Goal: Task Accomplishment & Management: Use online tool/utility

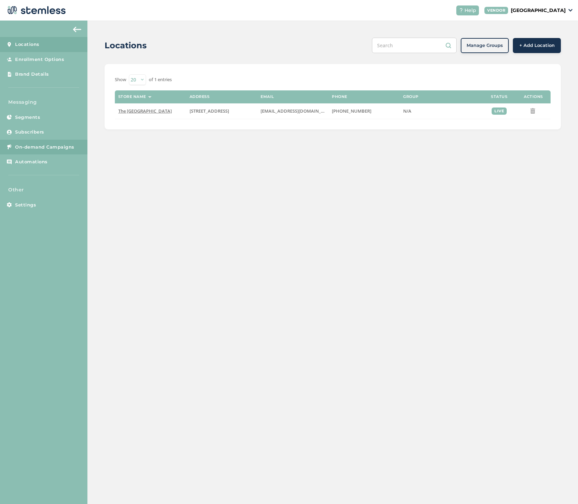
click at [47, 145] on span "On-demand Campaigns" at bounding box center [44, 147] width 59 height 7
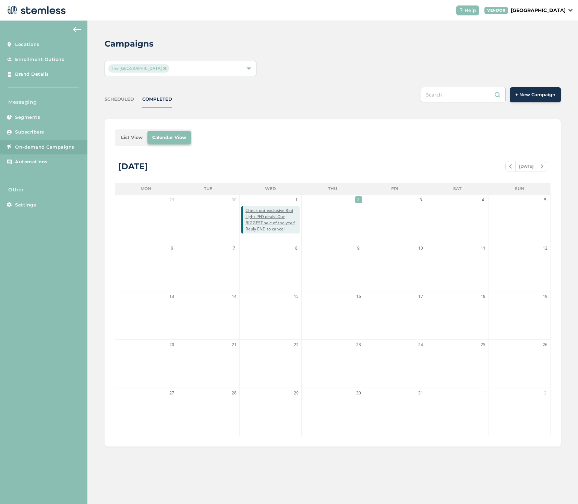
click at [534, 92] on span "+ New Campaign" at bounding box center [535, 95] width 40 height 7
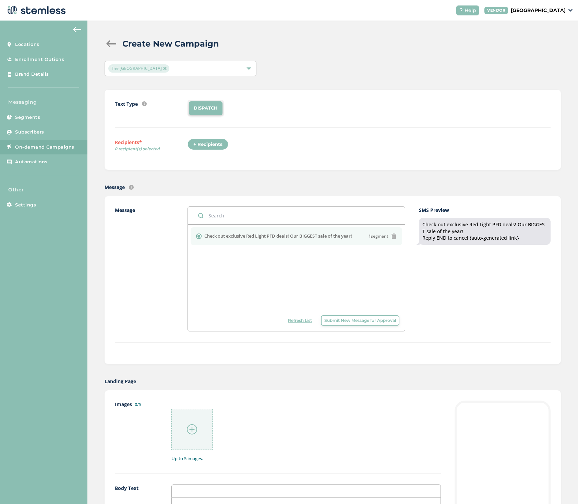
click at [203, 143] on div "+ Recipients" at bounding box center [207, 145] width 41 height 12
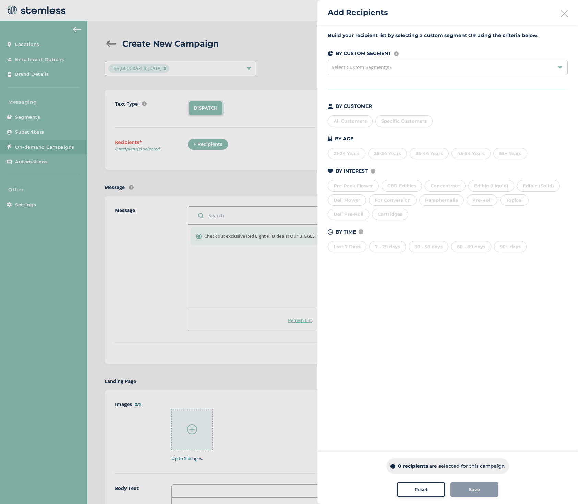
click at [360, 119] on div "All Customers" at bounding box center [350, 121] width 45 height 12
click at [460, 487] on div "Save" at bounding box center [474, 490] width 37 height 7
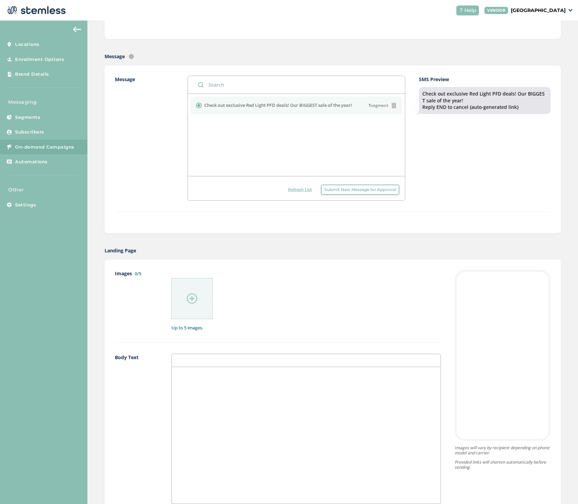
scroll to position [143, 0]
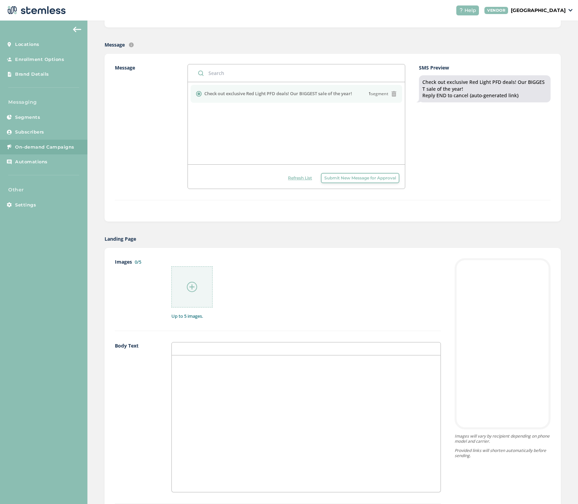
click at [191, 285] on img at bounding box center [192, 287] width 10 height 10
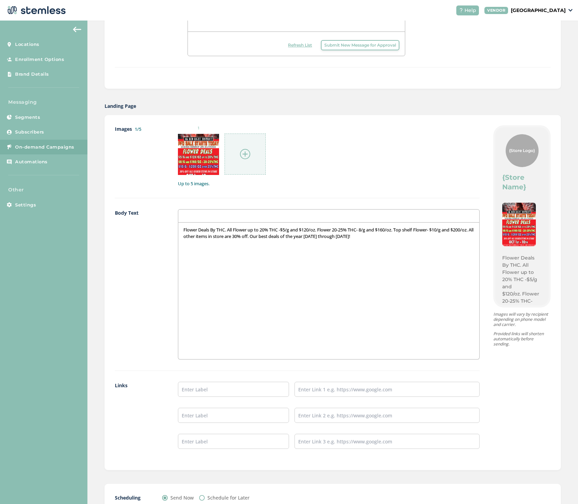
scroll to position [276, 0]
click at [193, 390] on input "text" at bounding box center [233, 388] width 111 height 15
type input "Order Here on Weed Maps"
click at [392, 388] on input "text" at bounding box center [386, 388] width 185 height 15
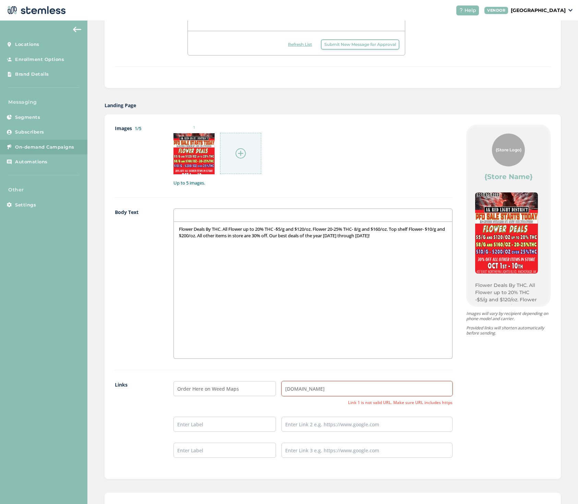
click at [283, 391] on input "www.weedmaps.com" at bounding box center [366, 388] width 171 height 15
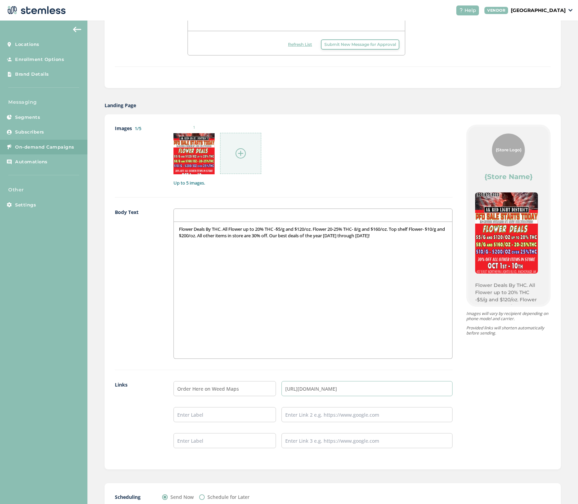
type input "https://www.weedmaps.com"
click at [191, 415] on input "text" at bounding box center [224, 414] width 102 height 15
click at [179, 415] on input "our web site" at bounding box center [224, 414] width 102 height 15
type input "Check our web site"
click at [288, 418] on input "text" at bounding box center [366, 414] width 171 height 15
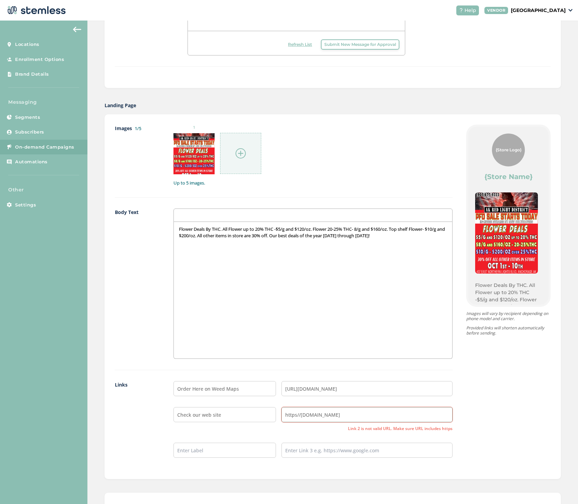
click at [295, 415] on input "https//www.alaskaredlight.com" at bounding box center [366, 414] width 171 height 15
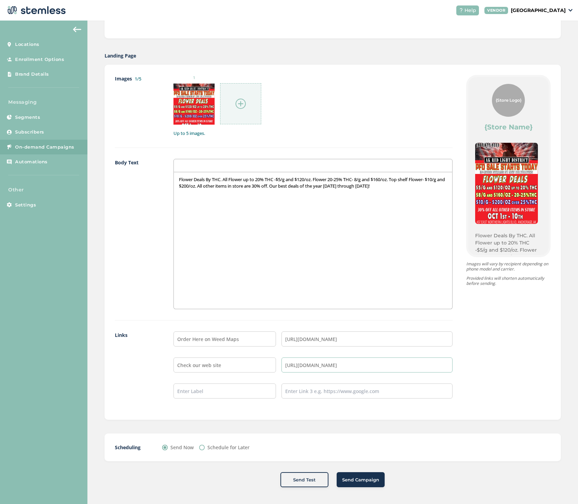
scroll to position [326, 0]
type input "[URL][DOMAIN_NAME]"
click at [246, 338] on input "Order Here on Weed Maps" at bounding box center [224, 339] width 102 height 15
click at [203, 339] on input "Order Here on Weed Maps" at bounding box center [224, 339] width 102 height 15
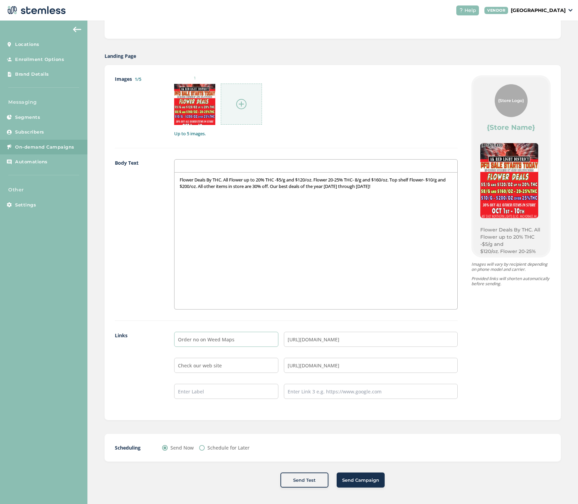
type input "Order now on Weed Maps"
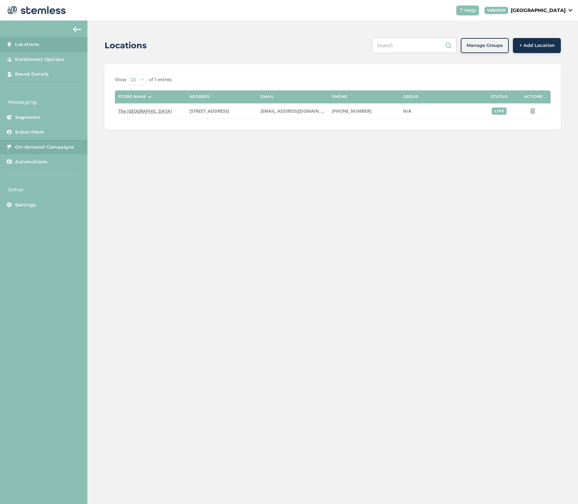
click at [35, 148] on span "On-demand Campaigns" at bounding box center [44, 147] width 59 height 7
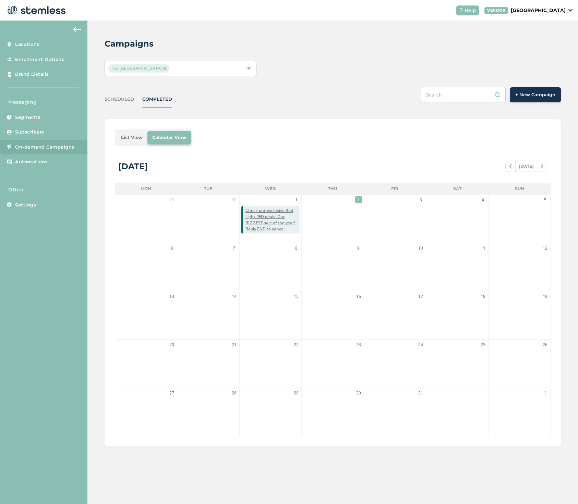
click at [540, 97] on span "+ New Campaign" at bounding box center [535, 95] width 40 height 7
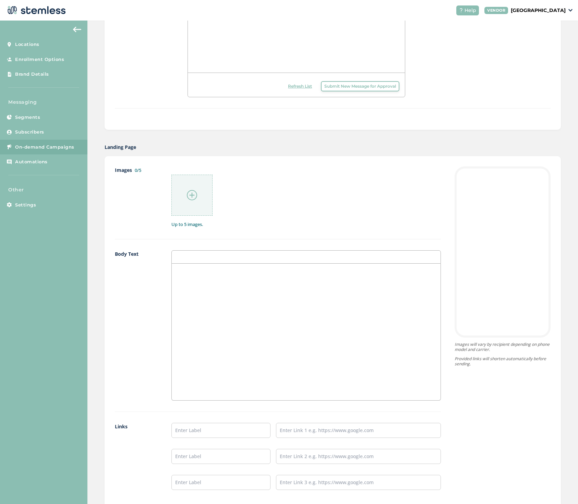
scroll to position [235, 0]
click at [286, 430] on input "text" at bounding box center [358, 429] width 165 height 15
paste input "[URL][DOMAIN_NAME]"
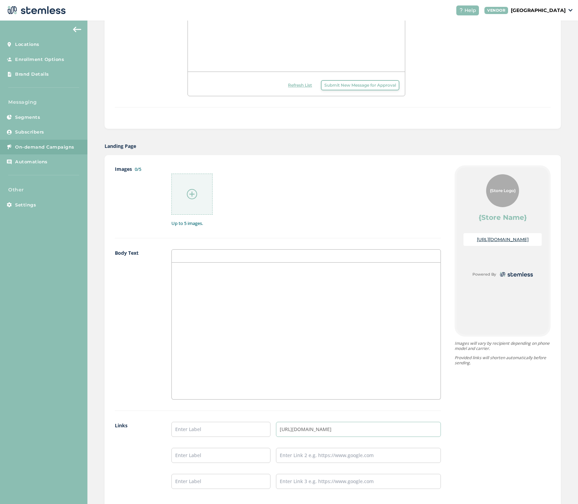
type input "[URL][DOMAIN_NAME]"
click at [192, 193] on img at bounding box center [192, 194] width 10 height 10
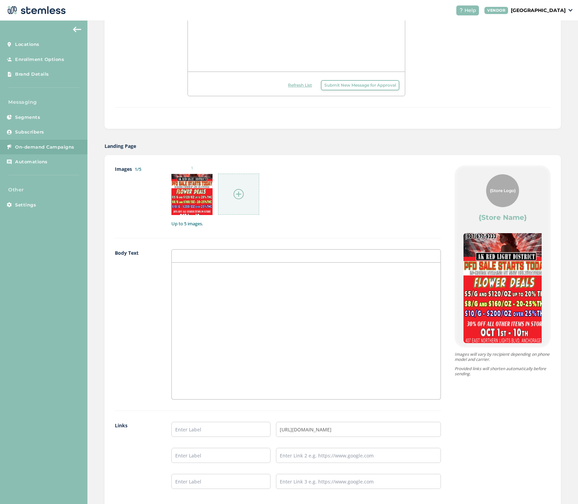
click at [238, 194] on img at bounding box center [238, 194] width 10 height 10
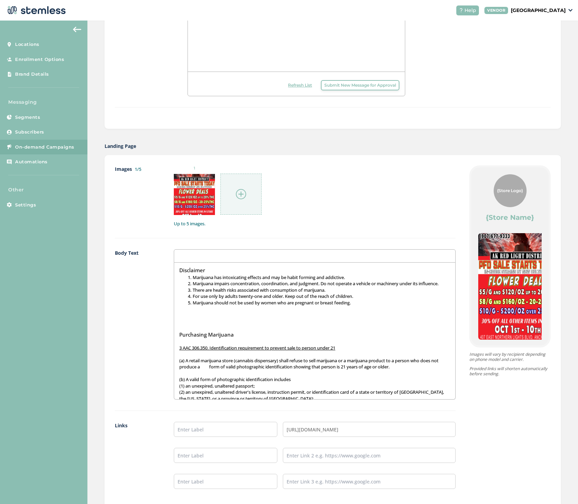
scroll to position [0, 0]
click at [174, 270] on div "Disclaimer Marijuana has intoxicating effects and may be habit forming and addi…" at bounding box center [314, 331] width 281 height 137
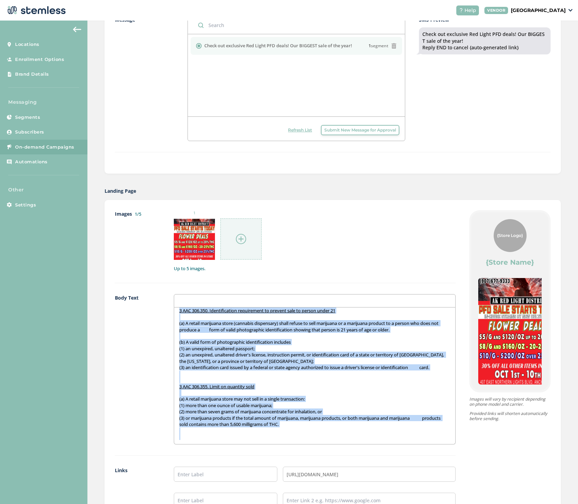
scroll to position [110, 0]
drag, startPoint x: 175, startPoint y: 315, endPoint x: 234, endPoint y: 472, distance: 167.9
click at [234, 472] on div "Images 1/5 1 Up to 5 images. Body Text Flower Deals By THC. All Flower up to 20…" at bounding box center [285, 377] width 341 height 335
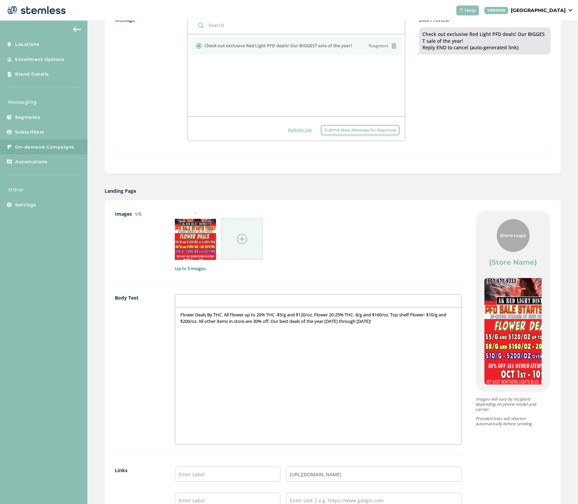
scroll to position [6, 0]
drag, startPoint x: 175, startPoint y: 334, endPoint x: 418, endPoint y: 358, distance: 244.1
click at [418, 358] on div "Flower Deals By THC. All Flower up to 20% THC -$5/g and $120/oz. Flower 20-25% …" at bounding box center [318, 376] width 286 height 137
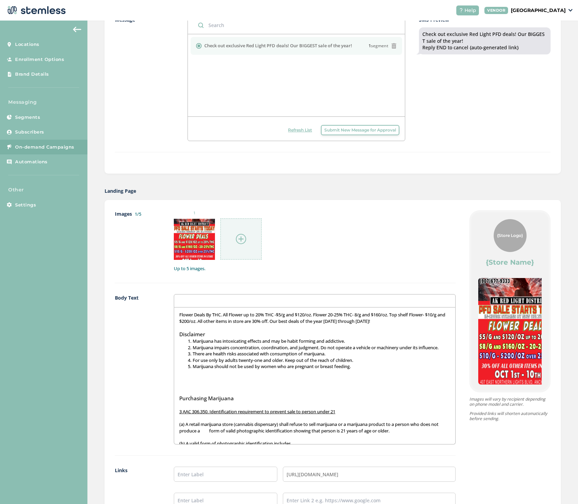
scroll to position [0, 0]
click at [176, 474] on input "text" at bounding box center [225, 474] width 103 height 15
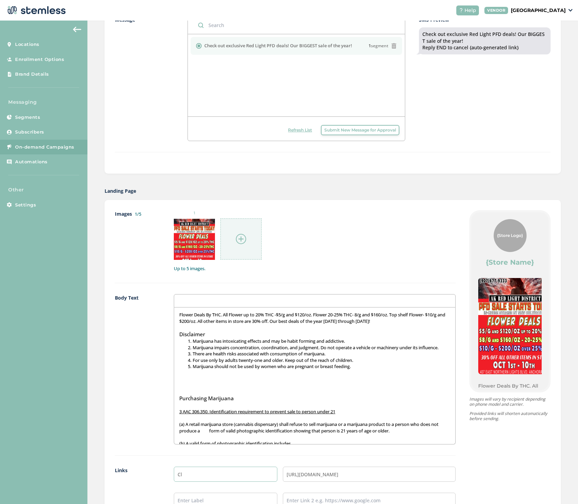
type input "C"
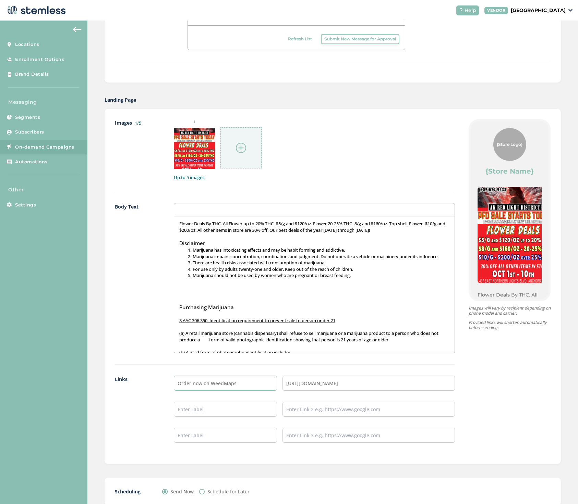
scroll to position [284, 0]
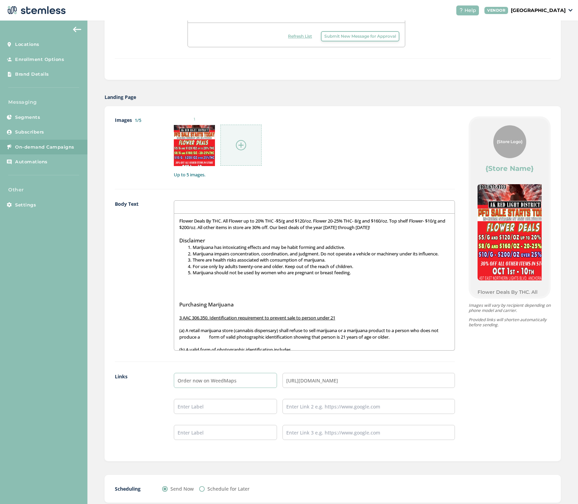
click at [190, 380] on input "Order now on WeedMaps" at bounding box center [225, 380] width 103 height 15
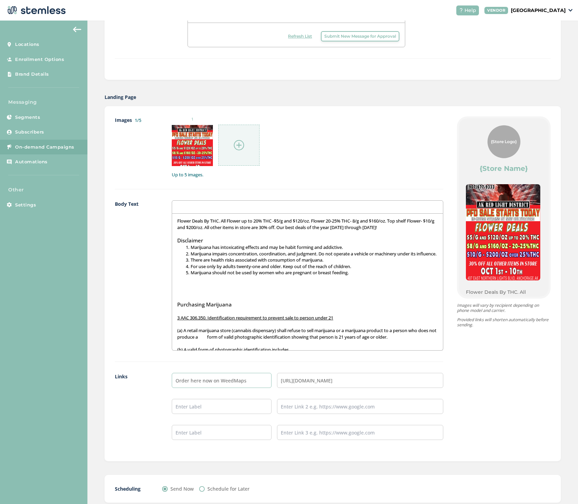
type input "Order here now on WeedMaps"
click at [283, 408] on input "text" at bounding box center [360, 406] width 166 height 15
type input "[URL][DOMAIN_NAME]"
click at [181, 403] on input "text" at bounding box center [222, 406] width 100 height 15
click at [183, 406] on input "Chek oot our web site" at bounding box center [222, 406] width 100 height 15
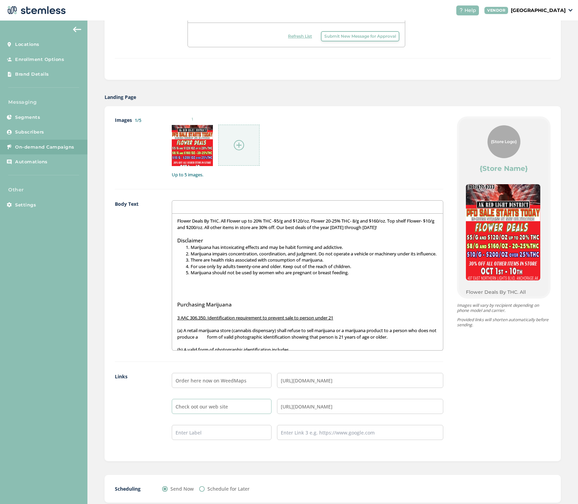
click at [195, 407] on input "Check oot our web site" at bounding box center [222, 406] width 100 height 15
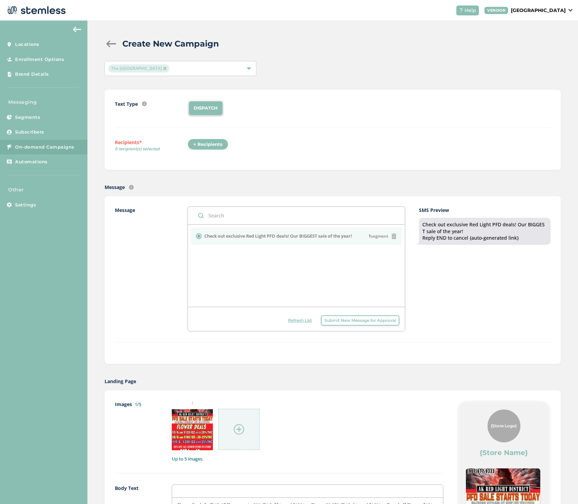
scroll to position [0, 0]
type input "Check out our web site"
click at [211, 145] on div "+ Recipients" at bounding box center [207, 145] width 41 height 12
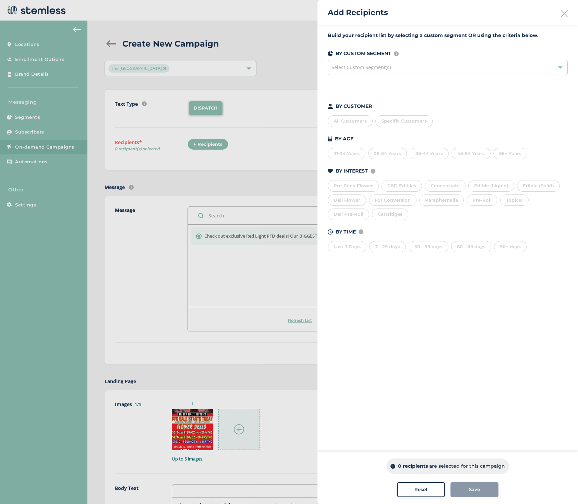
click at [352, 123] on div "All Customers" at bounding box center [350, 121] width 45 height 12
click at [463, 490] on div "Save" at bounding box center [474, 490] width 37 height 7
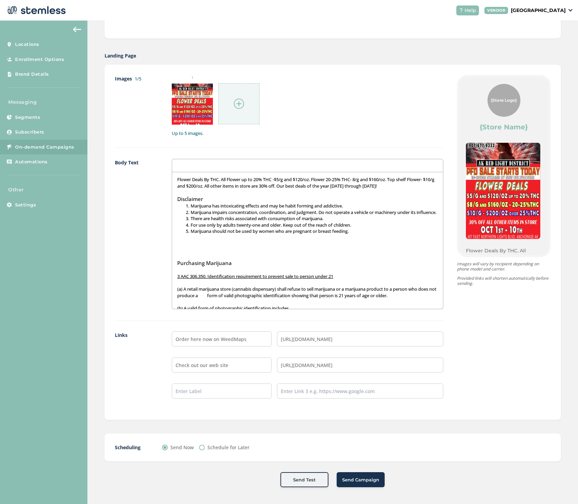
scroll to position [326, 0]
click at [202, 339] on input "Order here now on WeedMaps" at bounding box center [222, 339] width 100 height 15
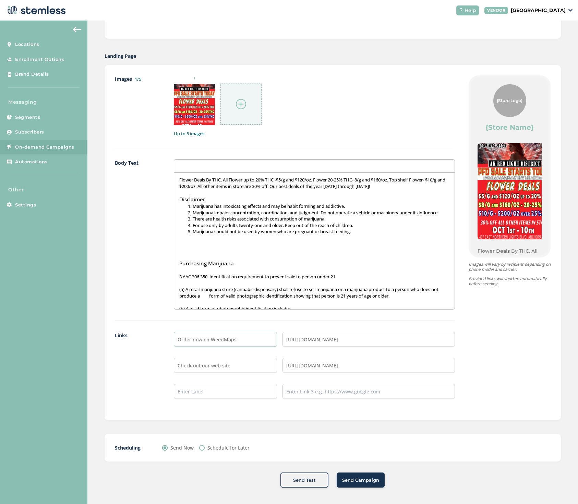
click at [242, 338] on input "Order now on WeedMaps" at bounding box center [225, 339] width 103 height 15
type input "Order now on WeedMaps"
click at [368, 479] on span "Send Campaign" at bounding box center [360, 480] width 37 height 7
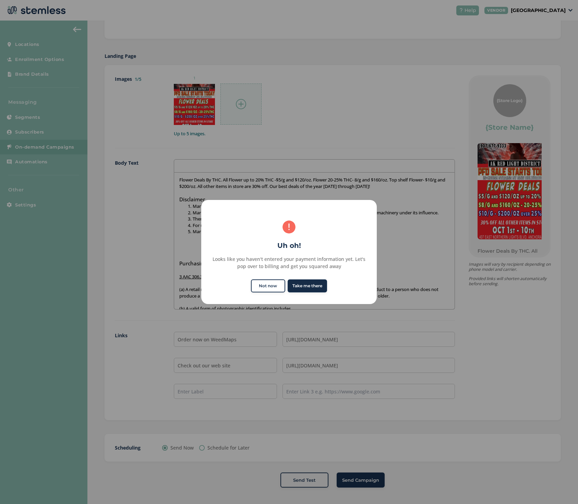
click at [315, 286] on button "Take me there" at bounding box center [307, 286] width 39 height 13
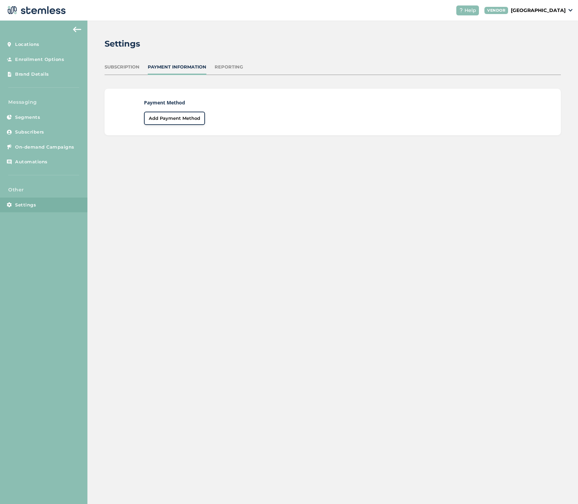
click at [175, 117] on span "Add Payment Method" at bounding box center [174, 118] width 51 height 7
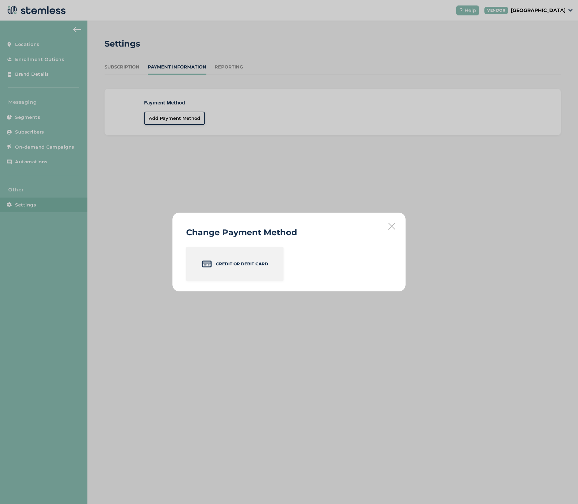
click at [221, 263] on p "Credit or Debit Card" at bounding box center [242, 264] width 52 height 6
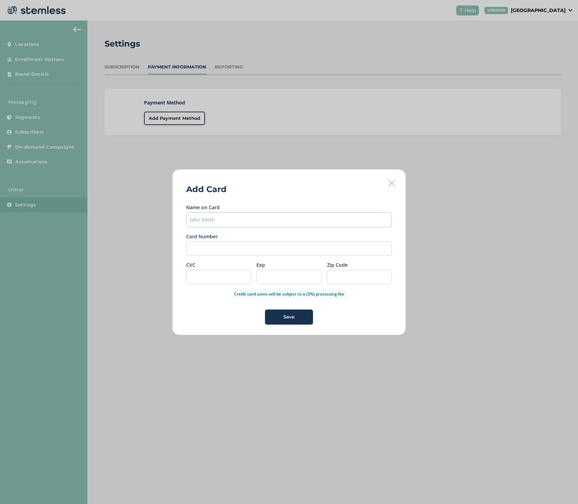
click at [197, 226] on input "text" at bounding box center [289, 219] width 206 height 15
type input "[PERSON_NAME]"
click at [278, 319] on div "Save" at bounding box center [288, 317] width 37 height 7
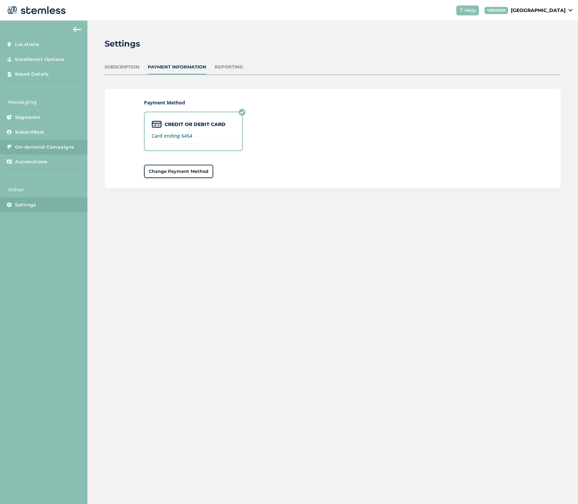
click at [45, 145] on span "On-demand Campaigns" at bounding box center [44, 147] width 59 height 7
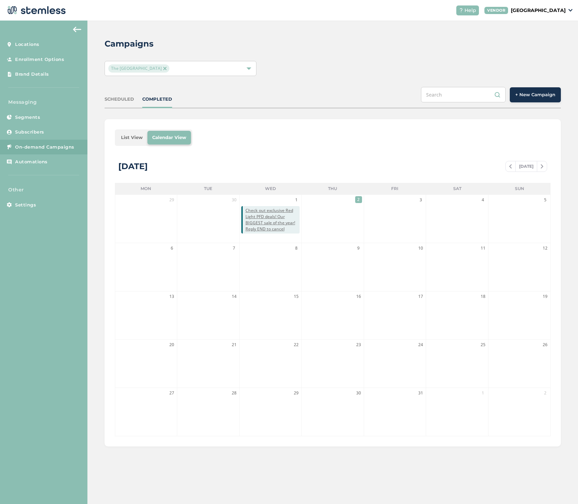
click at [539, 90] on button "+ New Campaign" at bounding box center [535, 94] width 51 height 15
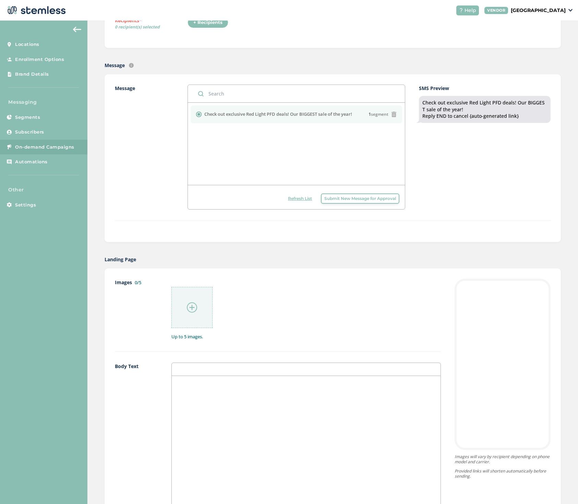
scroll to position [123, 0]
click at [195, 308] on img at bounding box center [192, 307] width 10 height 10
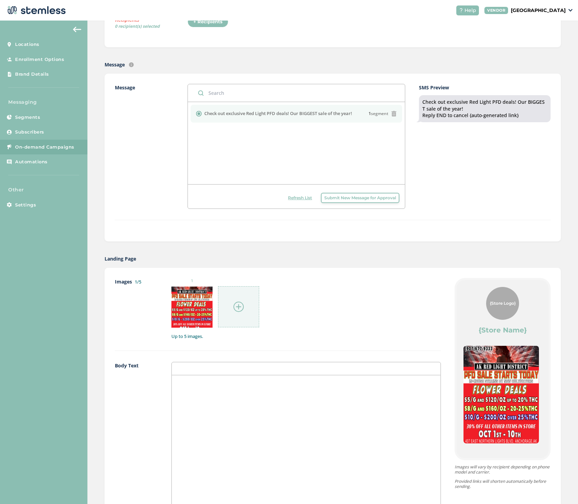
click at [180, 385] on p at bounding box center [306, 383] width 258 height 6
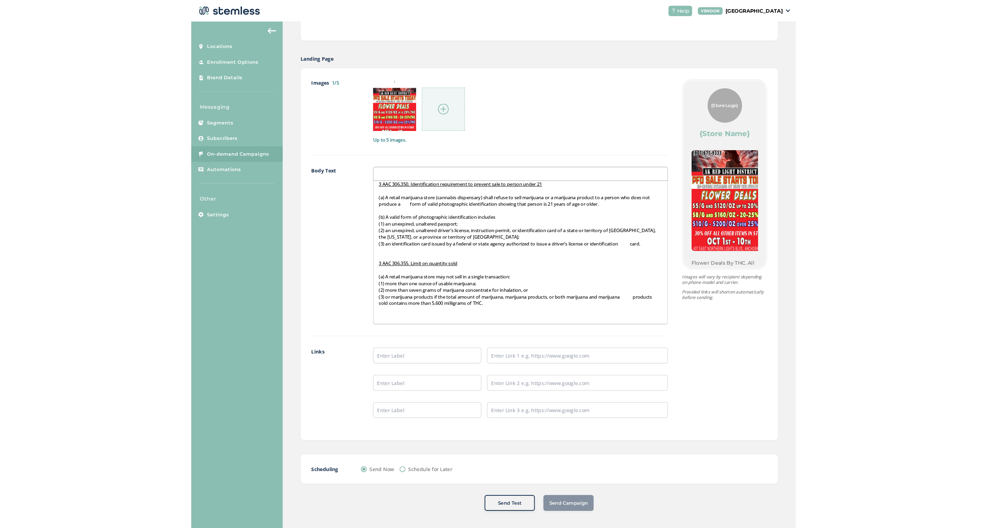
scroll to position [302, 0]
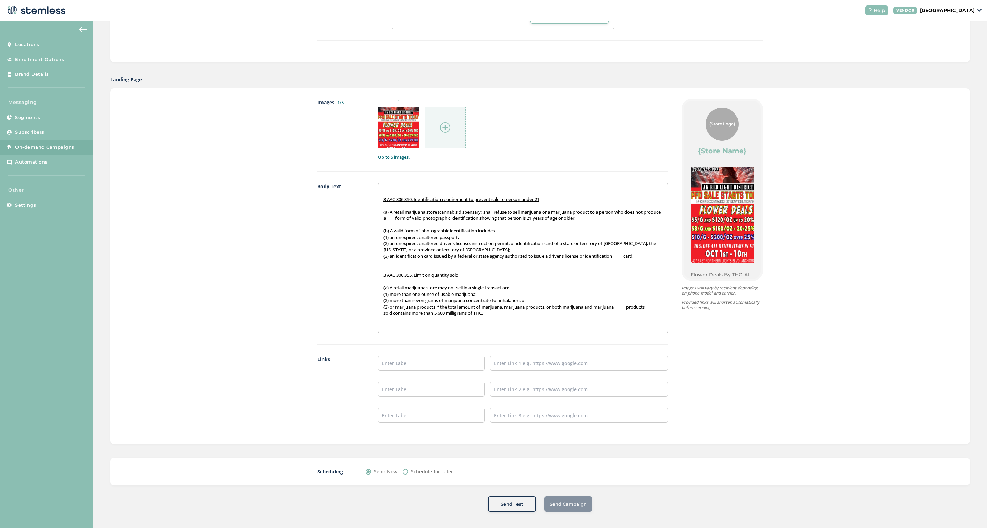
drag, startPoint x: 191, startPoint y: 204, endPoint x: 217, endPoint y: 4, distance: 201.6
paste input "[URL][DOMAIN_NAME]"
type input "[URL][DOMAIN_NAME]"
click at [400, 361] on input "text" at bounding box center [431, 362] width 107 height 15
type input "Order Now on WeedMaps"
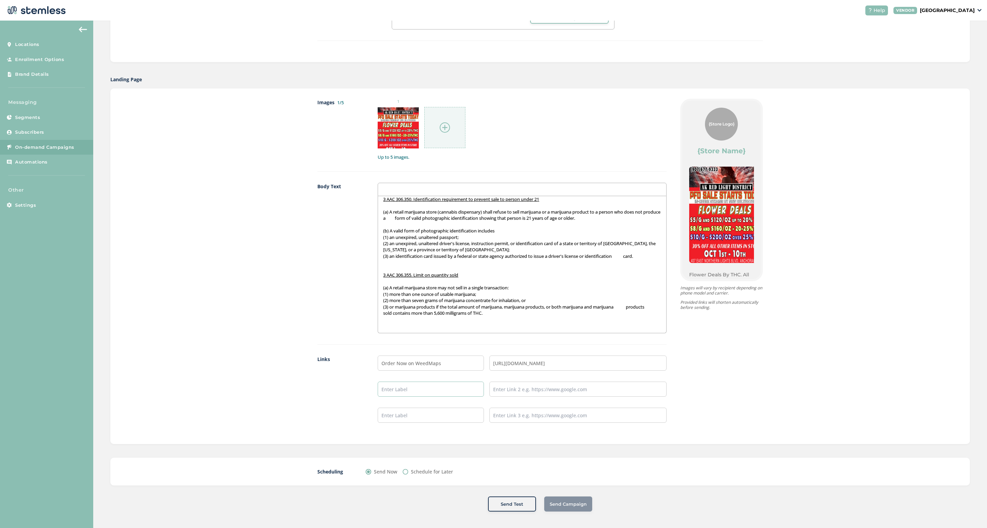
click at [388, 388] on input "text" at bounding box center [431, 388] width 106 height 15
type input "Check our web site!"
click at [497, 389] on input "text" at bounding box center [577, 388] width 177 height 15
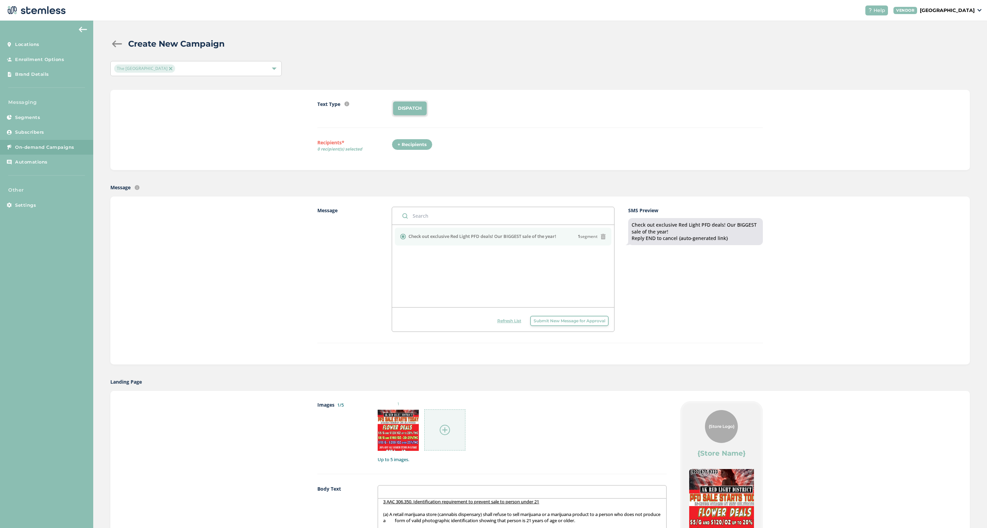
scroll to position [0, 0]
type input "[URL][DOMAIN_NAME]"
click at [407, 143] on div "+ Recipients" at bounding box center [412, 145] width 41 height 12
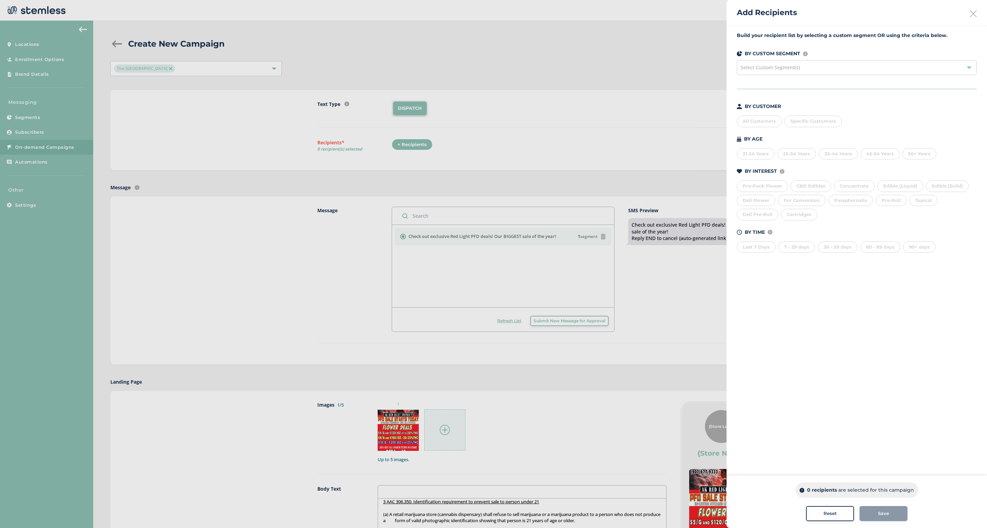
click at [577, 122] on div "All Customers" at bounding box center [759, 121] width 45 height 12
click at [577, 504] on span "Save" at bounding box center [883, 513] width 11 height 7
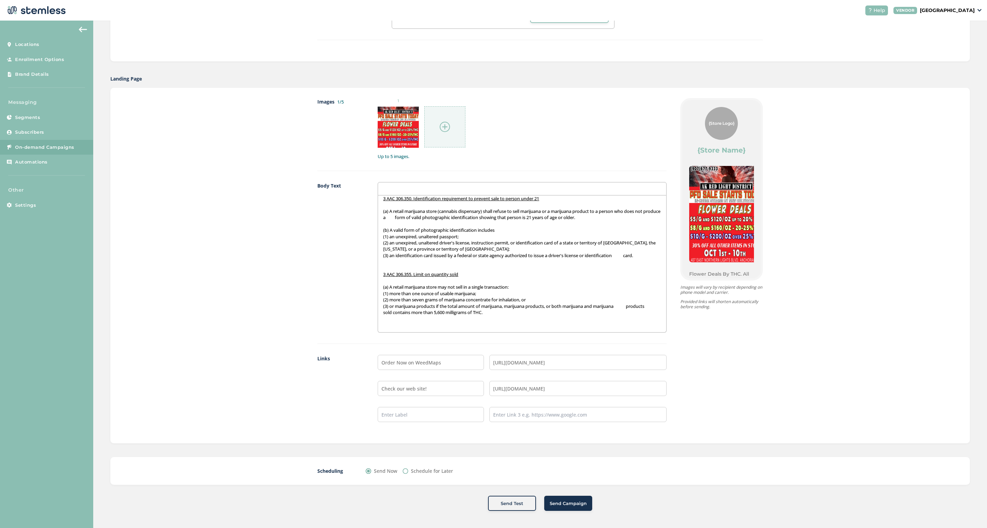
scroll to position [302, 0]
click at [560, 504] on span "Send Campaign" at bounding box center [568, 504] width 37 height 7
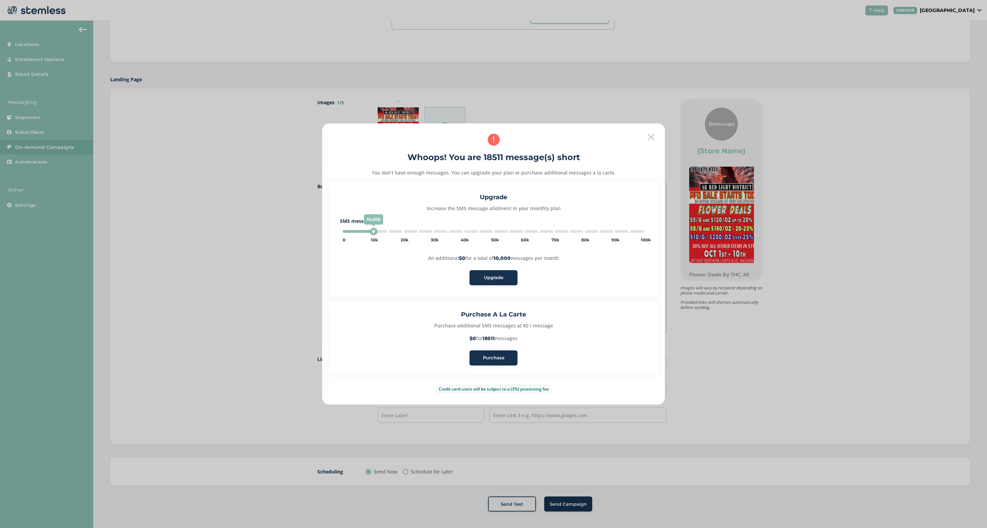
type input "20000"
click at [486, 359] on span "Purchase" at bounding box center [494, 357] width 22 height 7
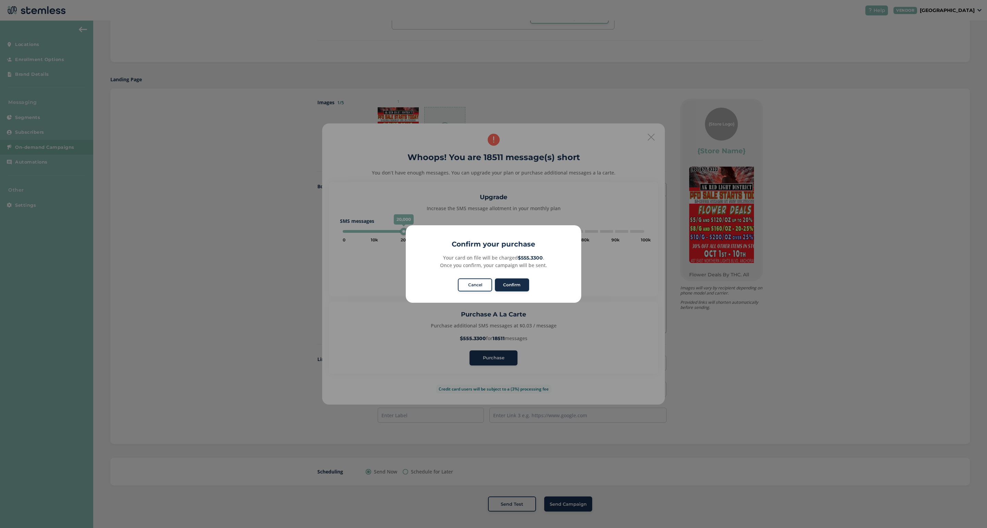
click at [519, 284] on button "Confirm" at bounding box center [512, 284] width 34 height 13
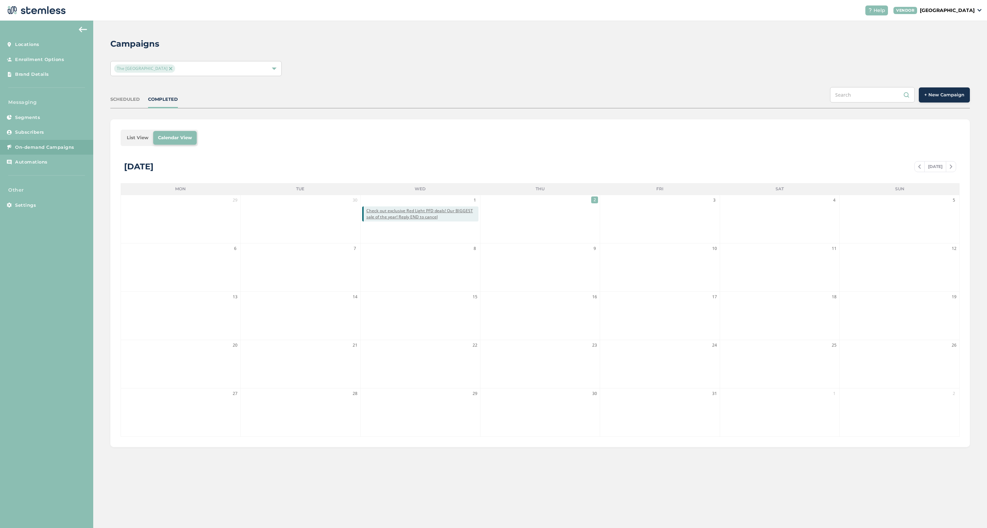
click at [83, 28] on img at bounding box center [83, 29] width 8 height 5
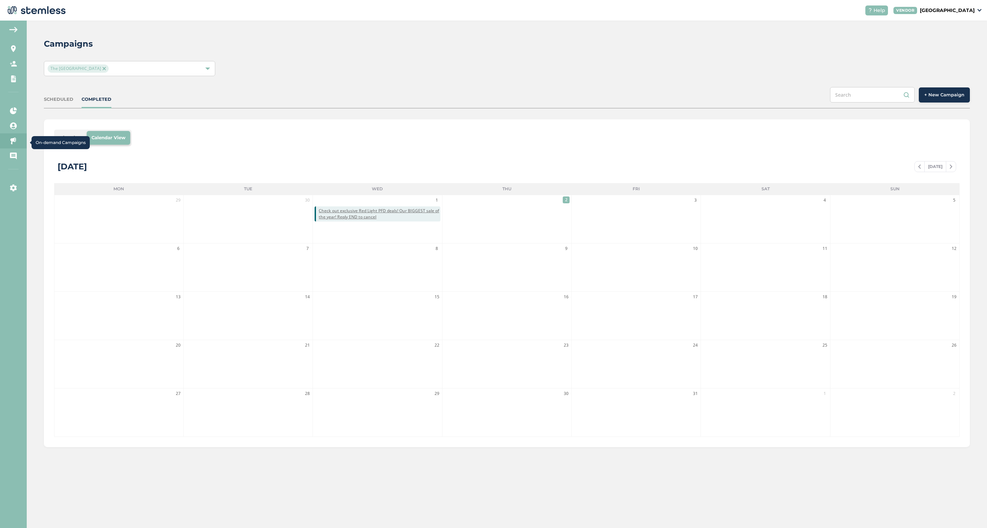
click at [13, 139] on icon at bounding box center [13, 140] width 7 height 7
click at [567, 201] on span "2" at bounding box center [566, 199] width 7 height 7
click at [13, 109] on icon at bounding box center [13, 110] width 7 height 7
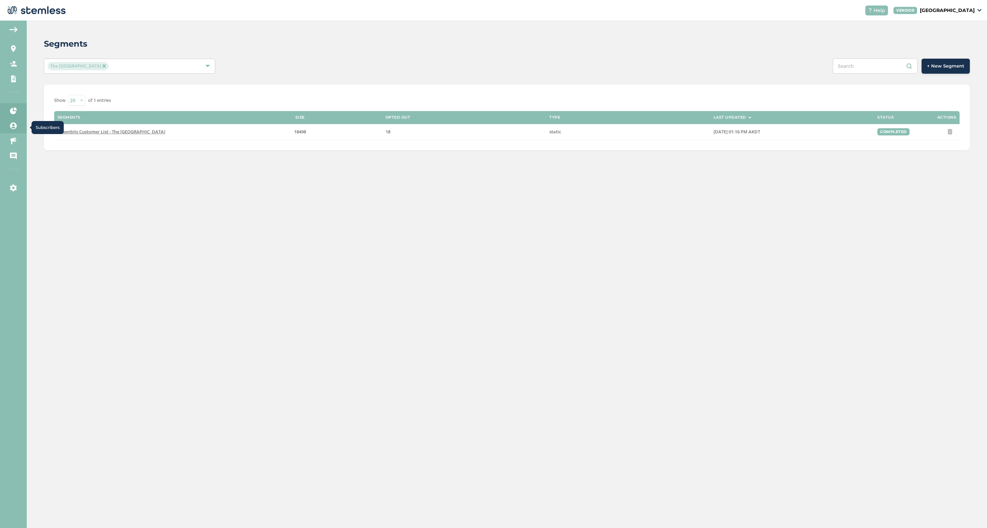
click at [13, 124] on icon at bounding box center [13, 125] width 7 height 7
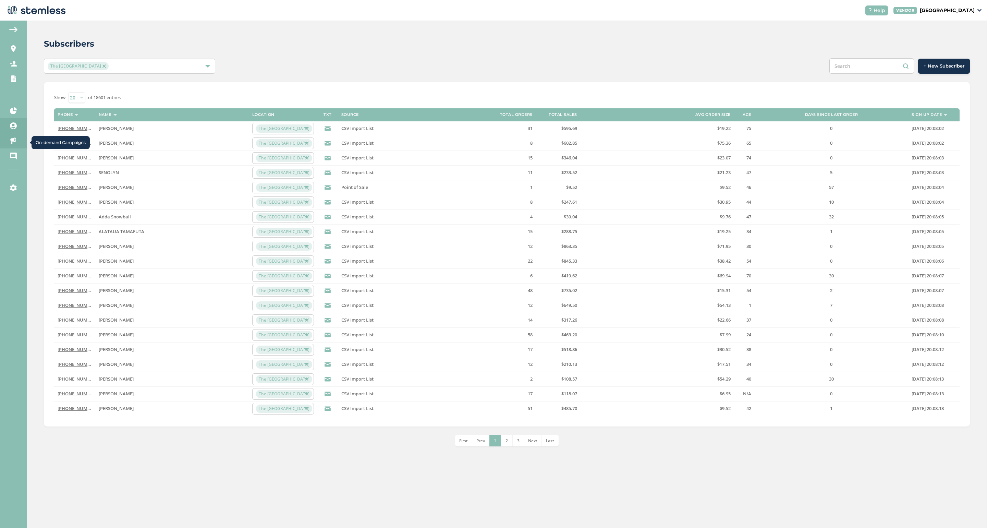
click at [14, 142] on icon at bounding box center [13, 140] width 7 height 7
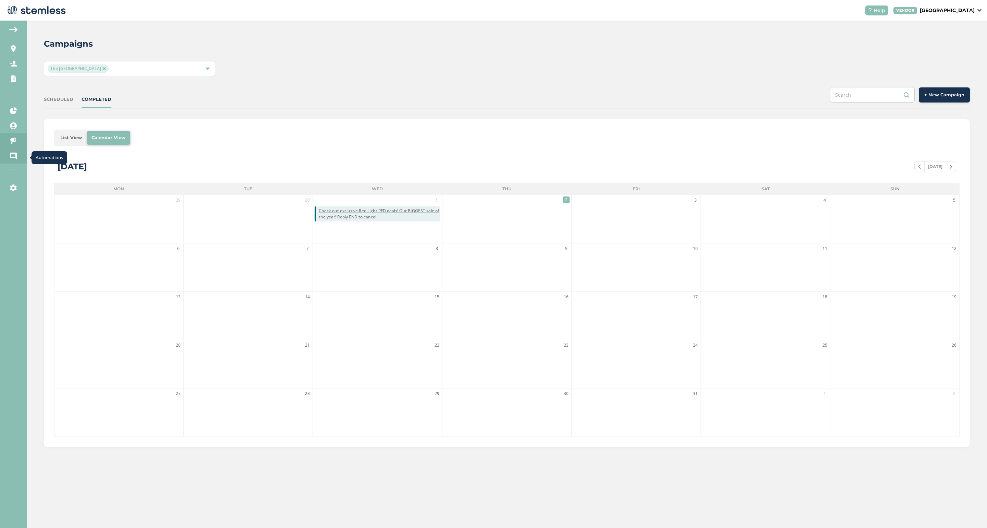
click at [13, 154] on icon at bounding box center [13, 156] width 7 height 7
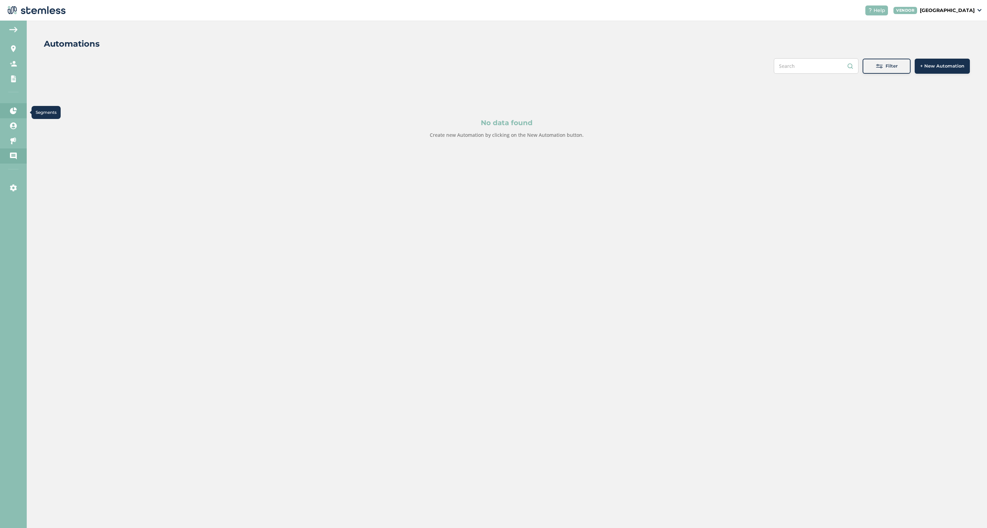
click at [10, 111] on icon at bounding box center [13, 110] width 7 height 7
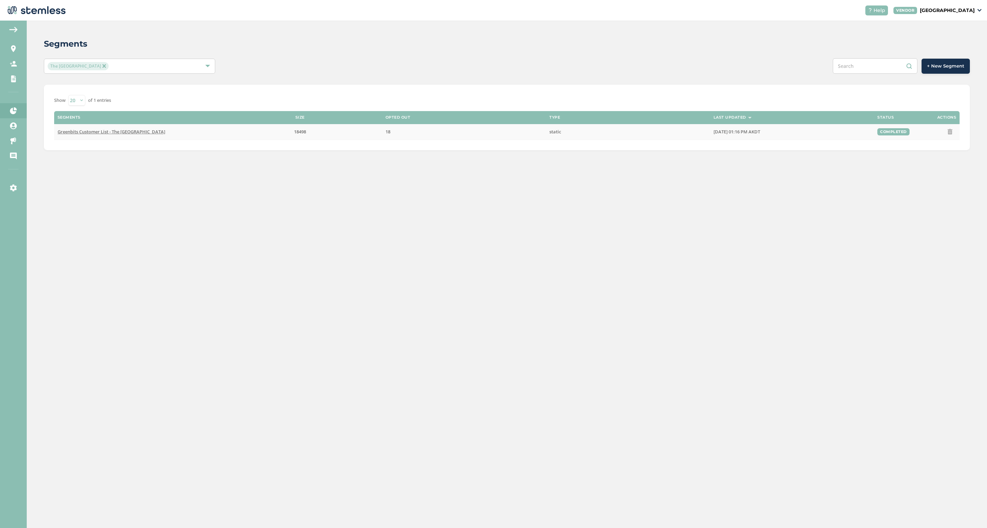
click at [124, 133] on span "Greenbits Customer List - The [GEOGRAPHIC_DATA]" at bounding box center [112, 132] width 108 height 6
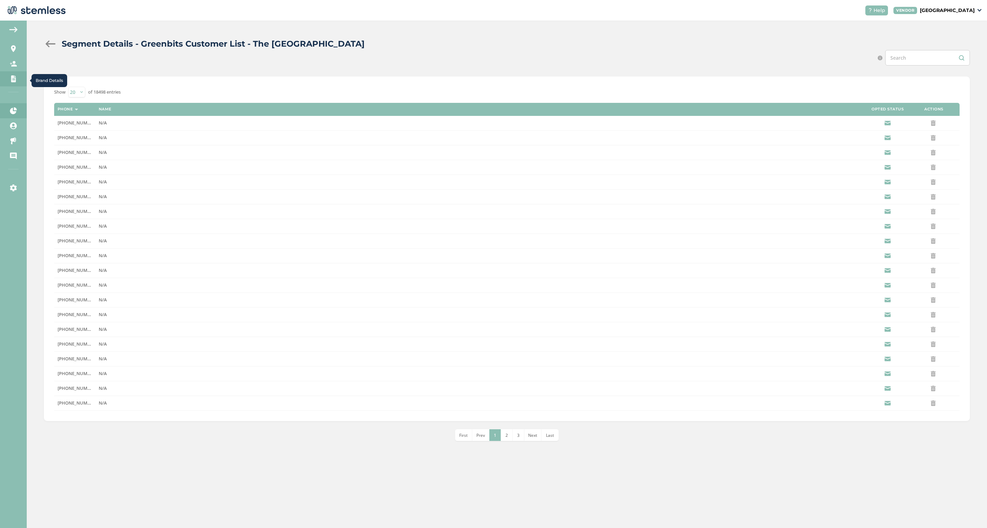
click at [12, 74] on link "Brand Details" at bounding box center [13, 78] width 27 height 15
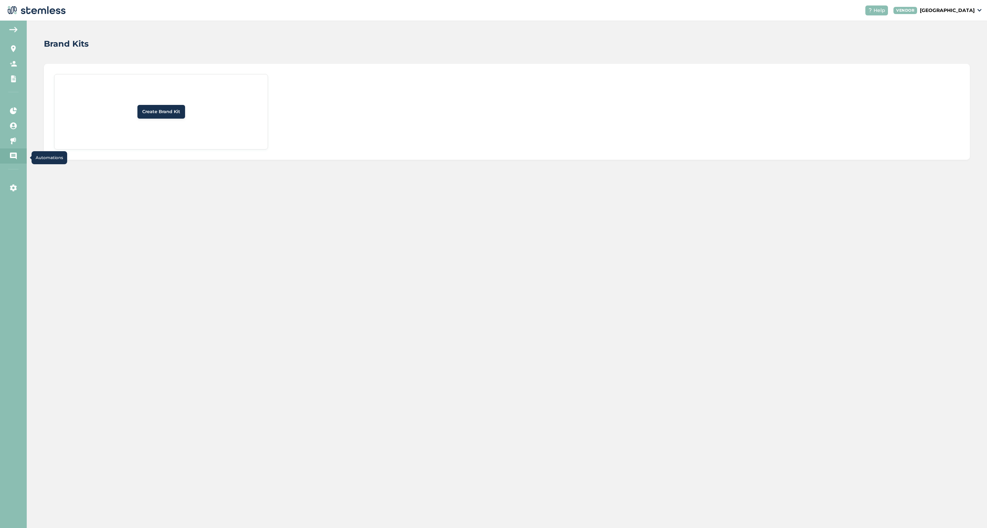
click at [11, 149] on link "Automations" at bounding box center [13, 155] width 27 height 15
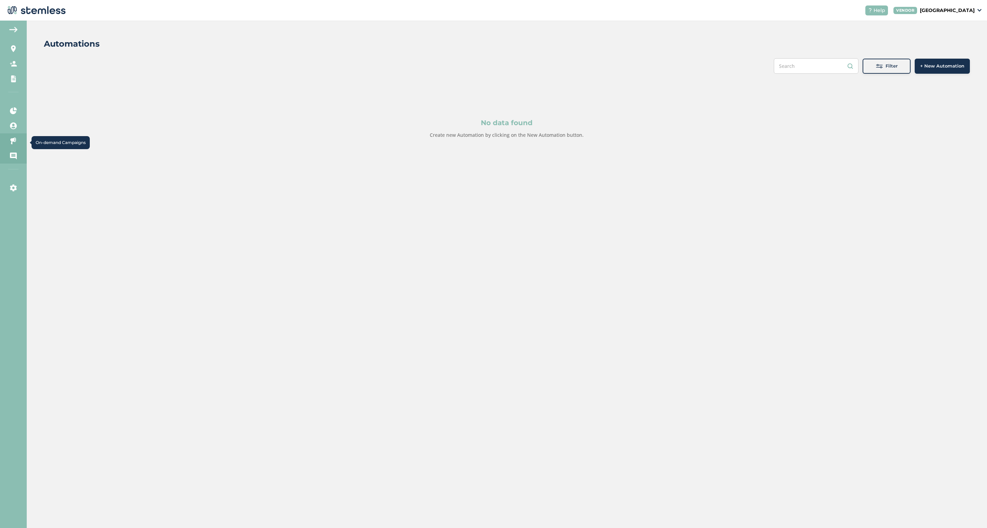
click at [13, 141] on icon at bounding box center [13, 140] width 7 height 7
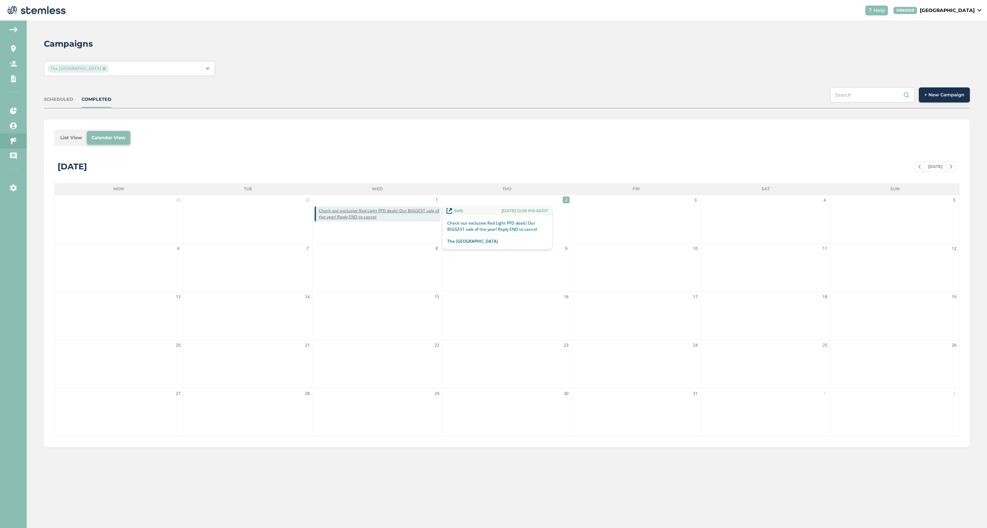
click at [346, 212] on span "Check out exclusive Red Light PFD deals! Our BIGGEST sale of the year! Reply EN…" at bounding box center [379, 214] width 121 height 12
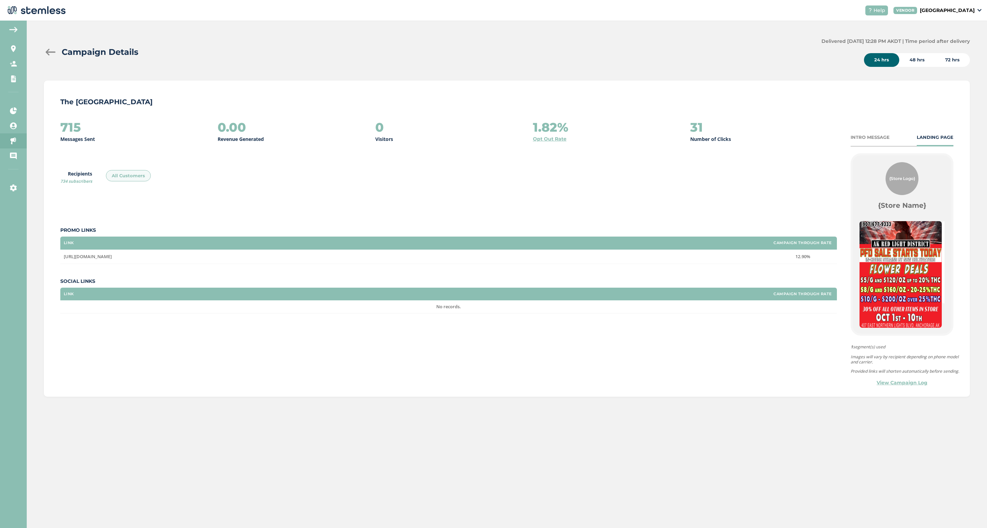
click at [54, 52] on div at bounding box center [51, 52] width 14 height 7
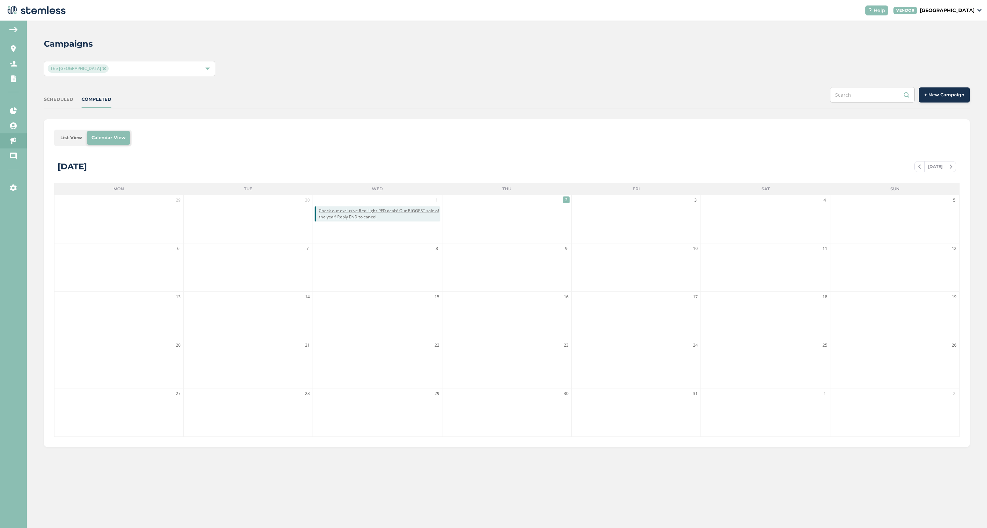
click at [553, 215] on li "2" at bounding box center [506, 219] width 129 height 48
click at [76, 136] on li "List View" at bounding box center [71, 138] width 31 height 14
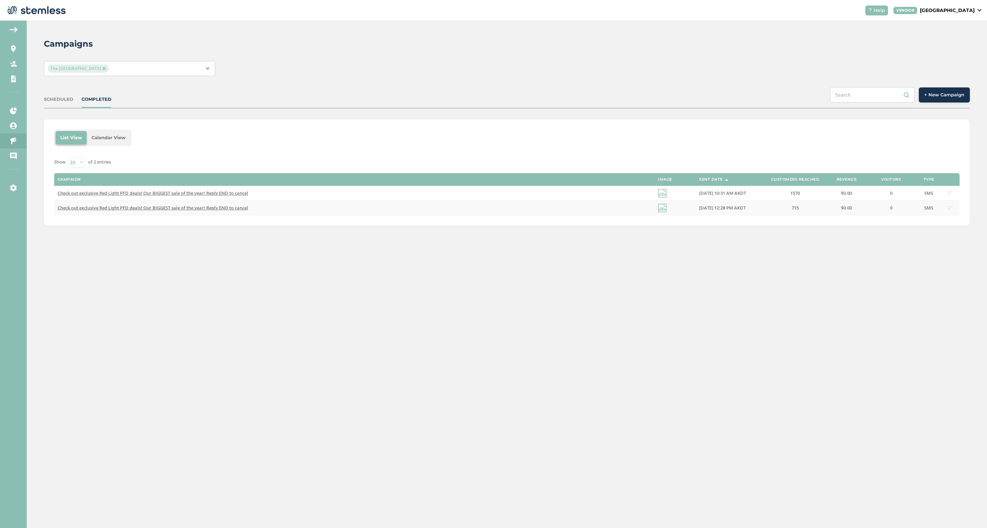
click at [146, 211] on td "Check out exclusive Red Light PFD deals! Our BIGGEST sale of the year! Reply EN…" at bounding box center [354, 207] width 600 height 15
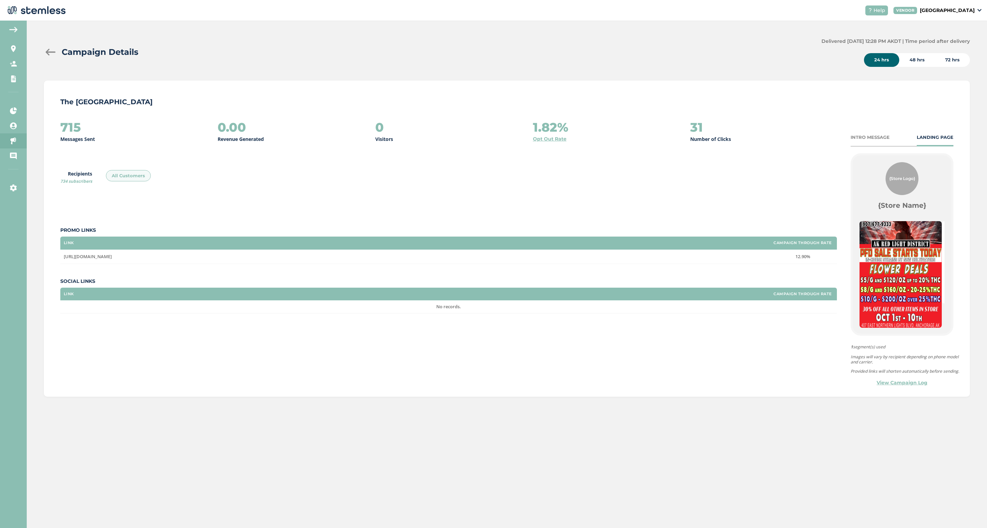
click at [48, 52] on div at bounding box center [51, 52] width 14 height 7
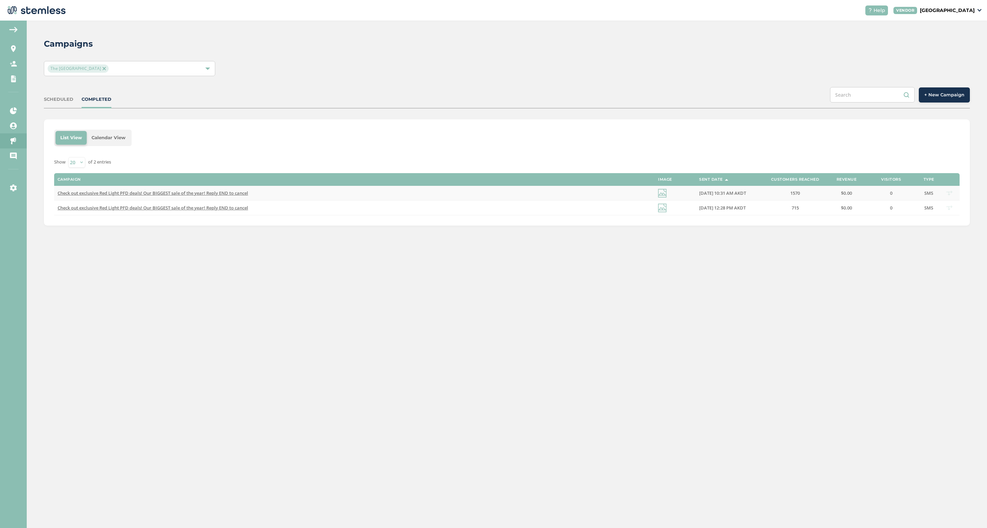
click at [160, 191] on span "Check out exclusive Red Light PFD deals! Our BIGGEST sale of the year! Reply EN…" at bounding box center [153, 193] width 191 height 6
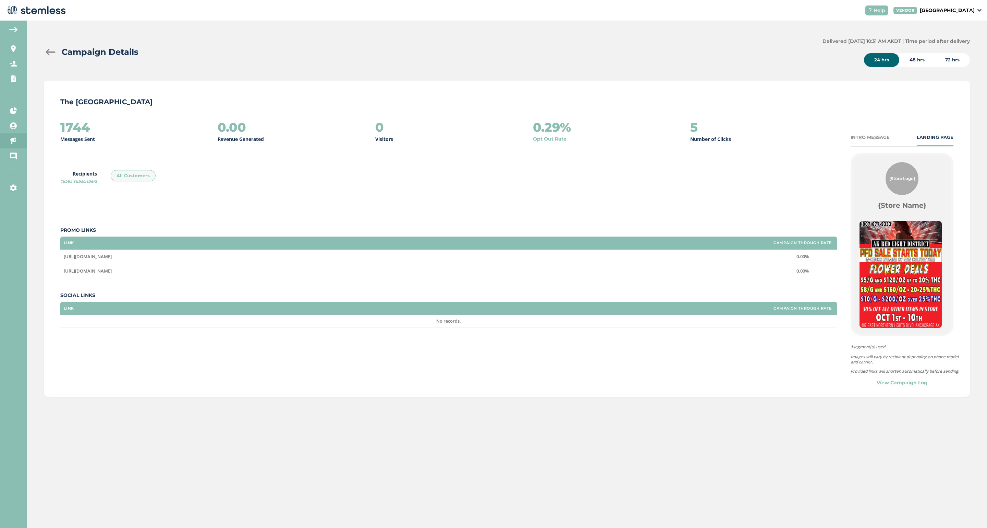
click at [112, 256] on span "[URL][DOMAIN_NAME]" at bounding box center [88, 256] width 48 height 6
click at [112, 272] on span "[URL][DOMAIN_NAME]" at bounding box center [88, 271] width 48 height 6
click at [46, 51] on div at bounding box center [51, 52] width 14 height 7
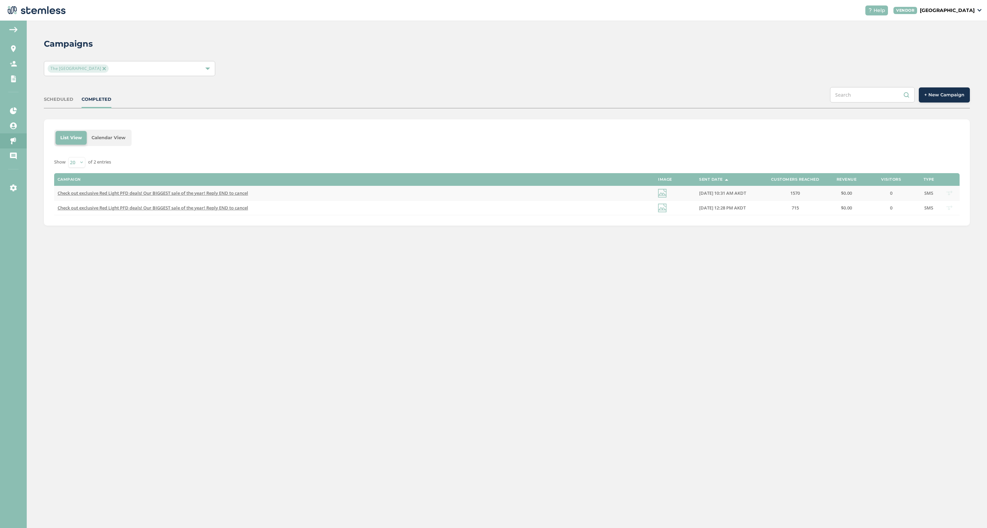
click at [80, 197] on td "Check out exclusive Red Light PFD deals! Our BIGGEST sale of the year! Reply EN…" at bounding box center [354, 193] width 600 height 15
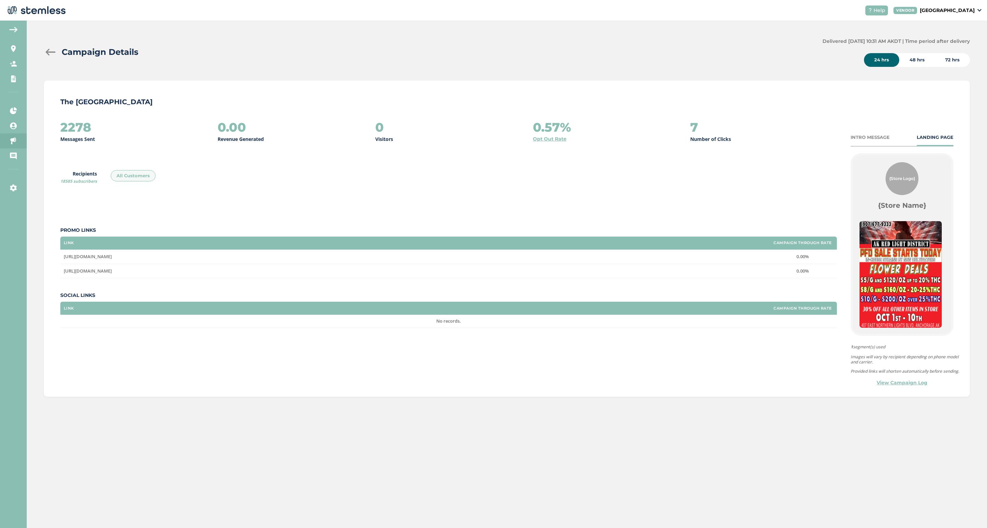
click at [51, 52] on div at bounding box center [51, 52] width 14 height 7
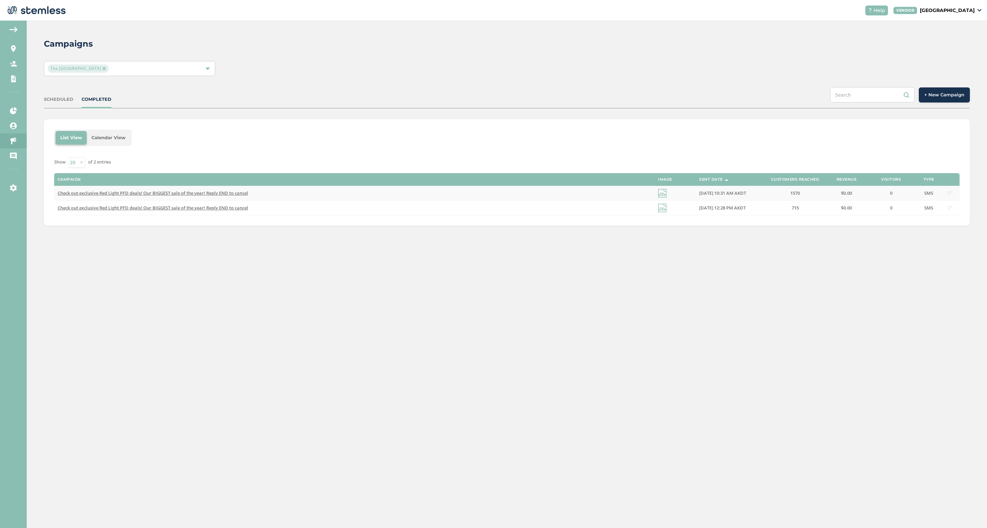
click at [94, 193] on span "Check out exclusive Red Light PFD deals! Our BIGGEST sale of the year! Reply EN…" at bounding box center [153, 193] width 191 height 6
